Goal: Task Accomplishment & Management: Manage account settings

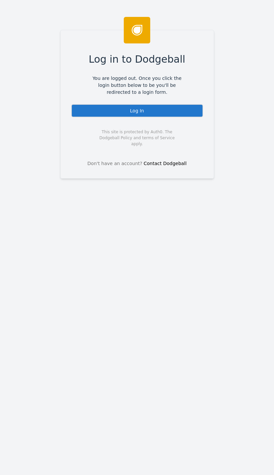
click at [176, 109] on div "Log In" at bounding box center [137, 110] width 132 height 13
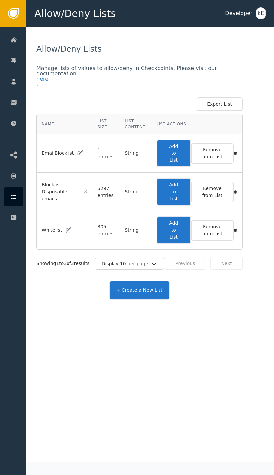
click at [17, 37] on div at bounding box center [13, 39] width 19 height 19
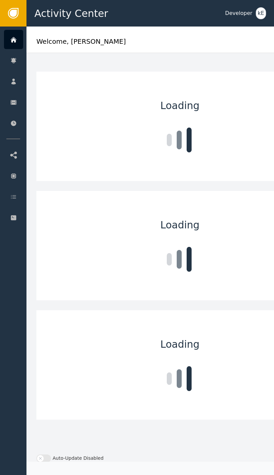
click at [64, 78] on div "Customers" at bounding box center [65, 81] width 70 height 19
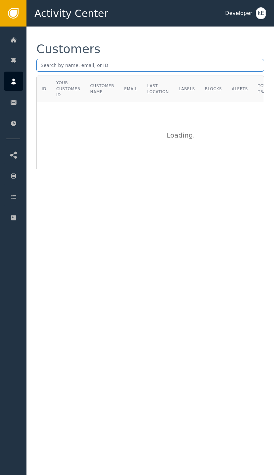
click at [90, 63] on input "text" at bounding box center [150, 65] width 228 height 13
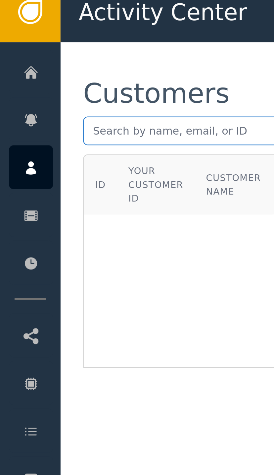
paste input "mailto:[EMAIL_ADDRESS][DOMAIN_NAME]"
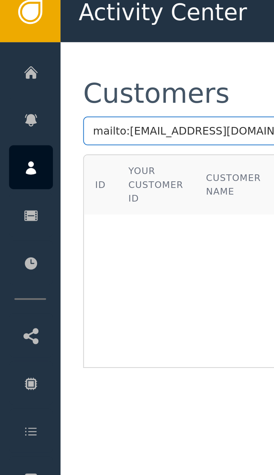
click at [55, 59] on input "mailto:[EMAIL_ADDRESS][DOMAIN_NAME]" at bounding box center [150, 65] width 228 height 13
type input "[EMAIL_ADDRESS][DOMAIN_NAME]"
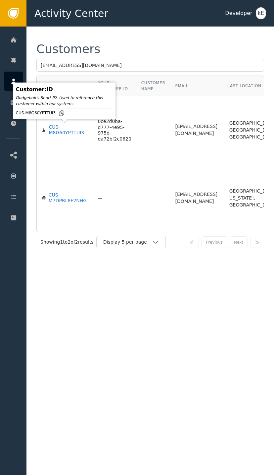
click at [63, 130] on div "CUS-M8G60YPTTUI3" at bounding box center [68, 130] width 39 height 12
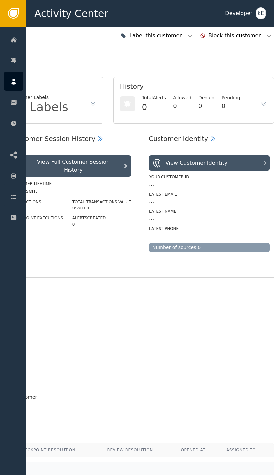
scroll to position [0, 178]
click at [195, 30] on div "Label this customer" at bounding box center [157, 36] width 76 height 15
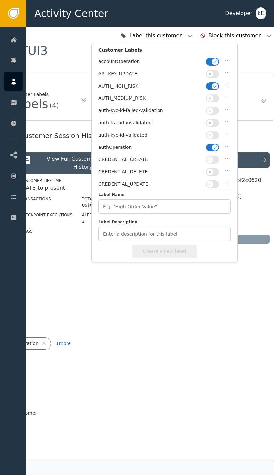
click at [217, 82] on button "button" at bounding box center [212, 86] width 13 height 8
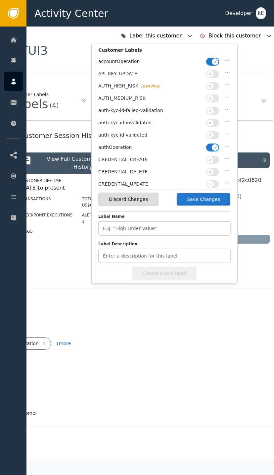
click at [214, 132] on button "button" at bounding box center [212, 135] width 13 height 8
click at [210, 194] on button "Save Changes" at bounding box center [204, 200] width 54 height 14
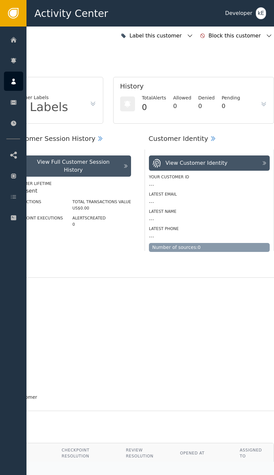
click at [19, 189] on div at bounding box center [13, 196] width 19 height 19
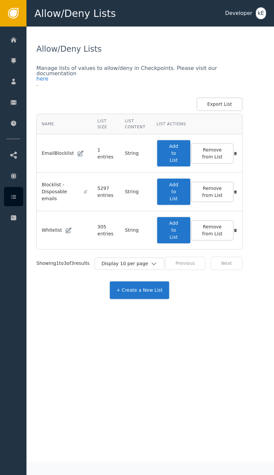
click at [179, 229] on button "Add to List" at bounding box center [174, 230] width 34 height 28
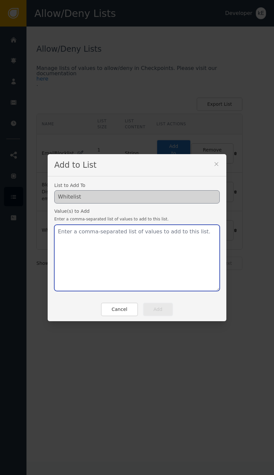
click at [130, 242] on textarea at bounding box center [137, 258] width 166 height 66
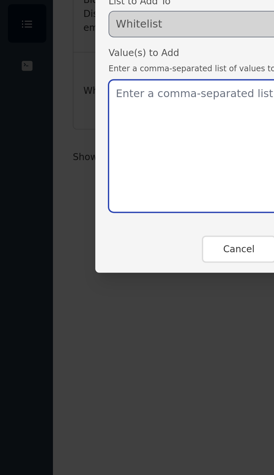
paste textarea "mailto:[EMAIL_ADDRESS][DOMAIN_NAME]"
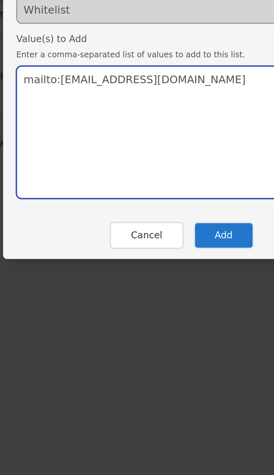
click at [54, 225] on textarea "mailto:[EMAIL_ADDRESS][DOMAIN_NAME]" at bounding box center [137, 258] width 166 height 66
type textarea "[EMAIL_ADDRESS][DOMAIN_NAME]"
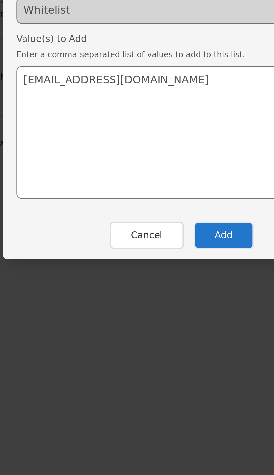
click at [143, 303] on button "Add" at bounding box center [158, 310] width 30 height 14
